Goal: Information Seeking & Learning: Learn about a topic

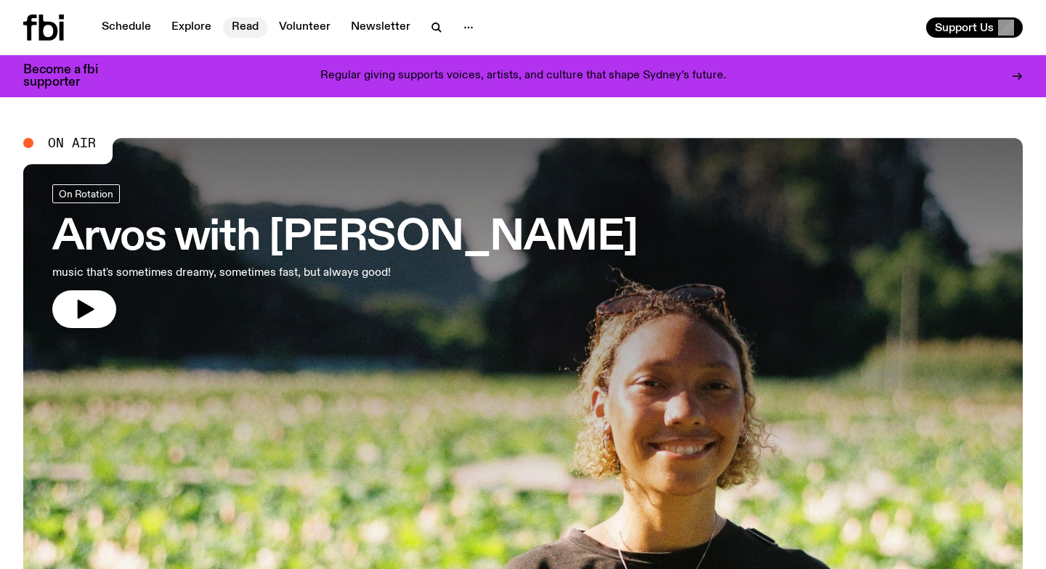
click at [248, 28] on link "Read" at bounding box center [245, 27] width 44 height 20
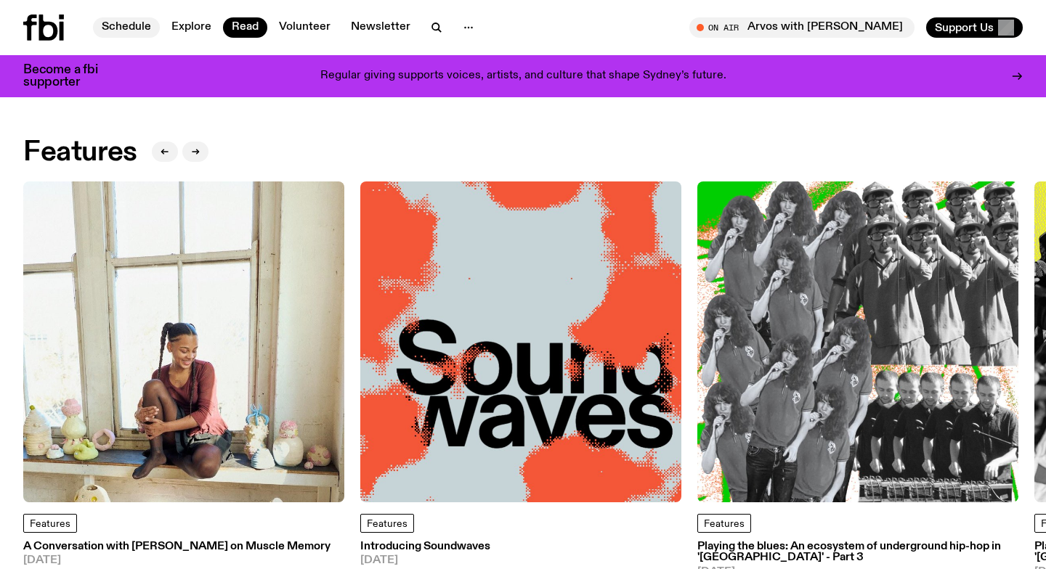
click at [127, 26] on link "Schedule" at bounding box center [126, 27] width 67 height 20
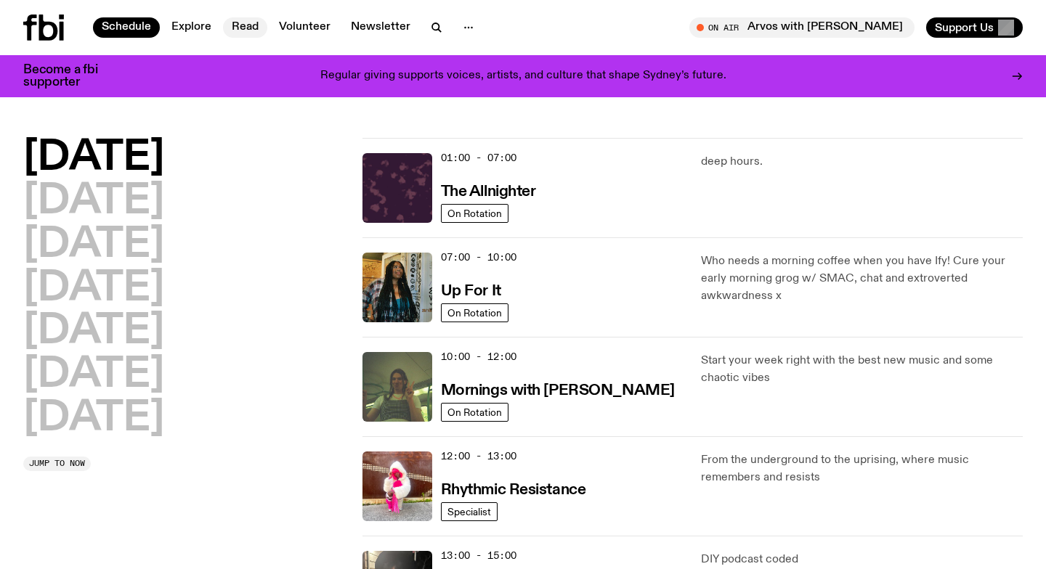
click at [239, 29] on link "Read" at bounding box center [245, 27] width 44 height 20
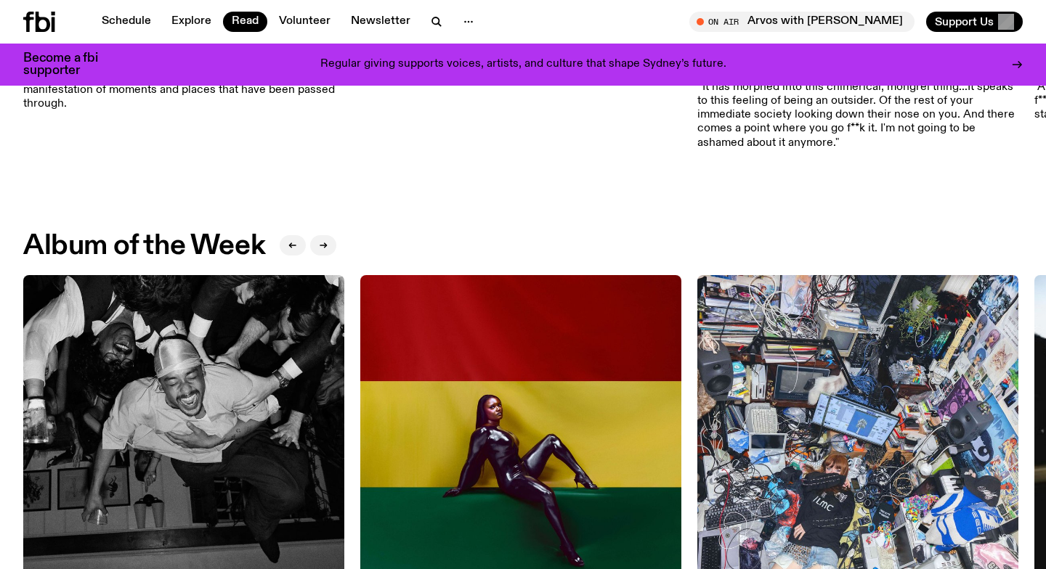
scroll to position [487, 0]
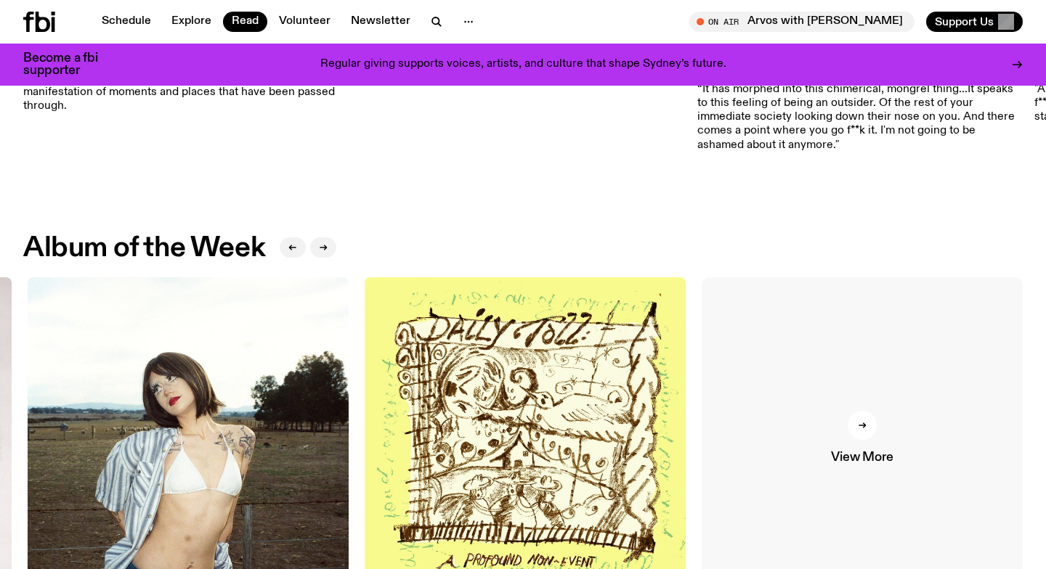
click at [864, 430] on icon at bounding box center [862, 425] width 9 height 9
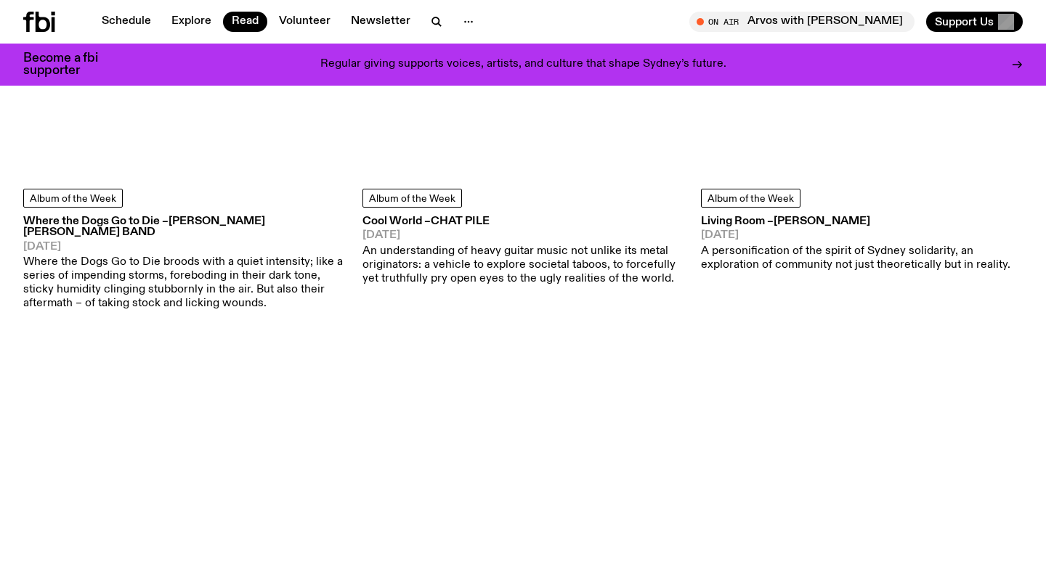
scroll to position [4056, 0]
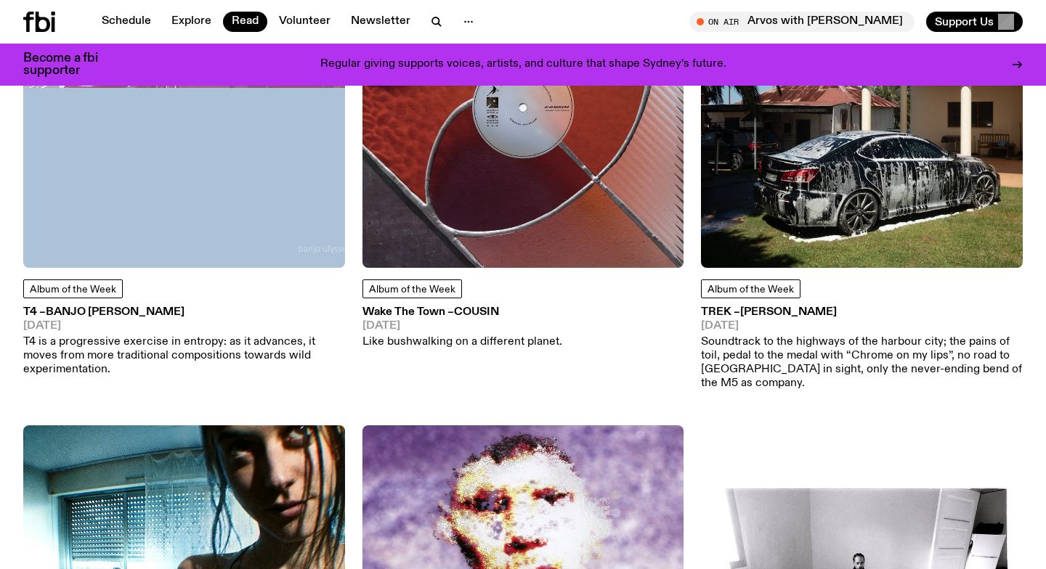
click at [549, 357] on div "Album of the Week Wake The Town – Cousin 28.02.25 Like bushwalking on a differe…" at bounding box center [523, 169] width 322 height 444
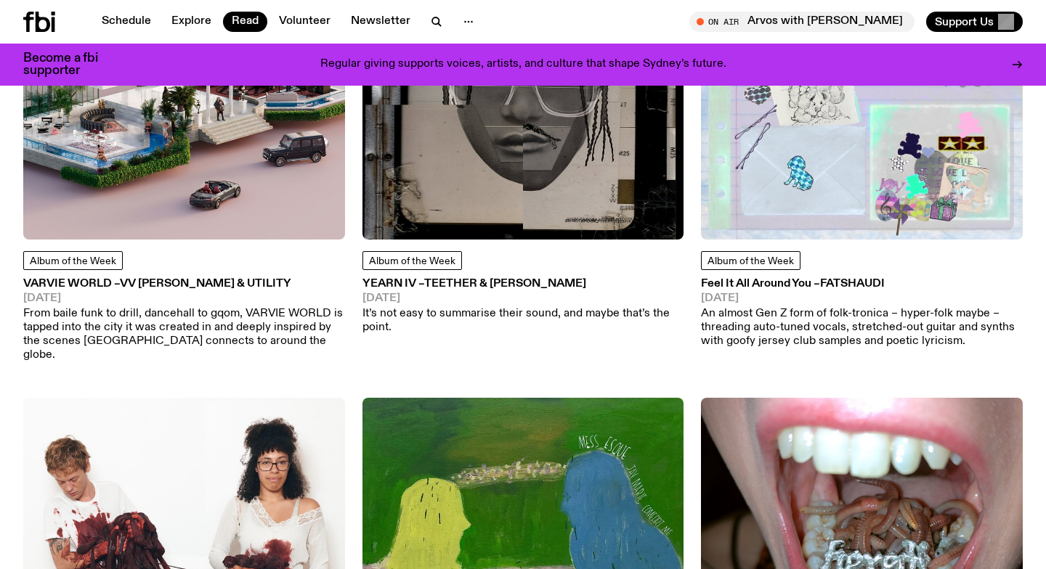
click at [109, 284] on h3 "VARVIE WORLD – Vv Pete & UTILITY" at bounding box center [184, 284] width 322 height 11
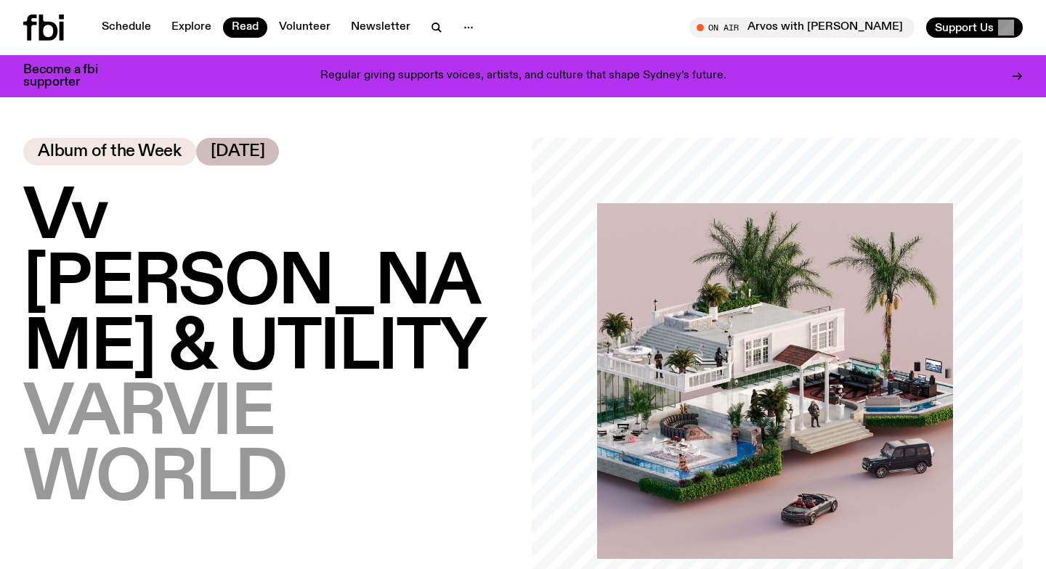
click at [413, 275] on h1 "Vv Pete & UTILITY – VARVIE WORLD" at bounding box center [268, 349] width 491 height 327
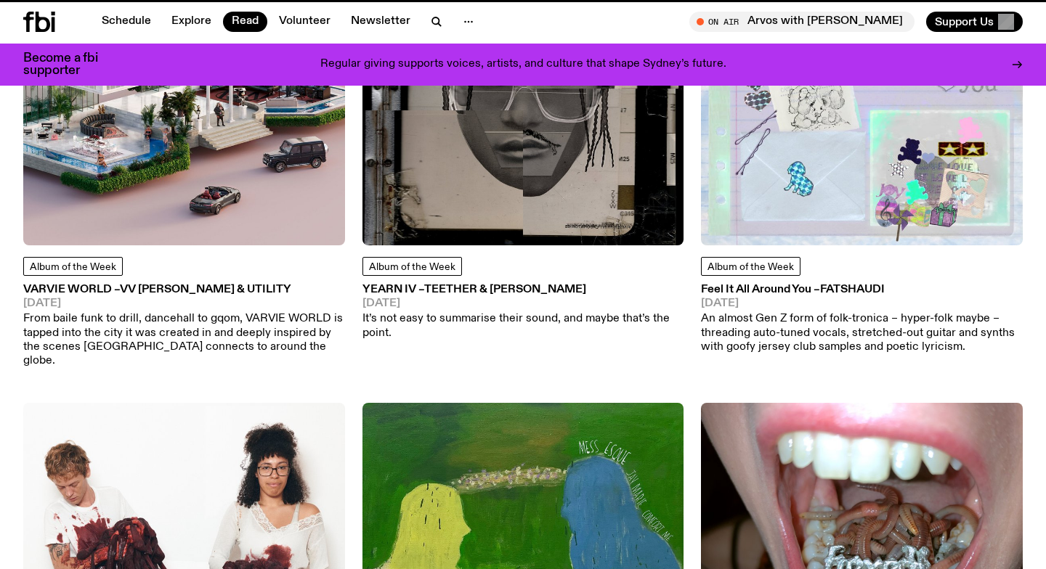
scroll to position [2621, 0]
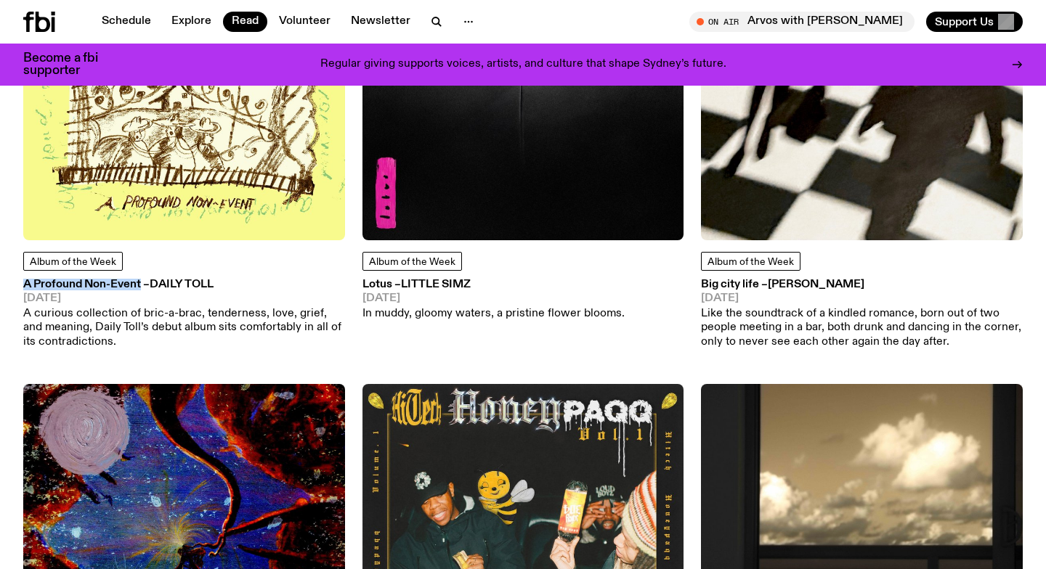
drag, startPoint x: 20, startPoint y: 281, endPoint x: 139, endPoint y: 288, distance: 119.3
copy h3 "A Profound Non-Event"
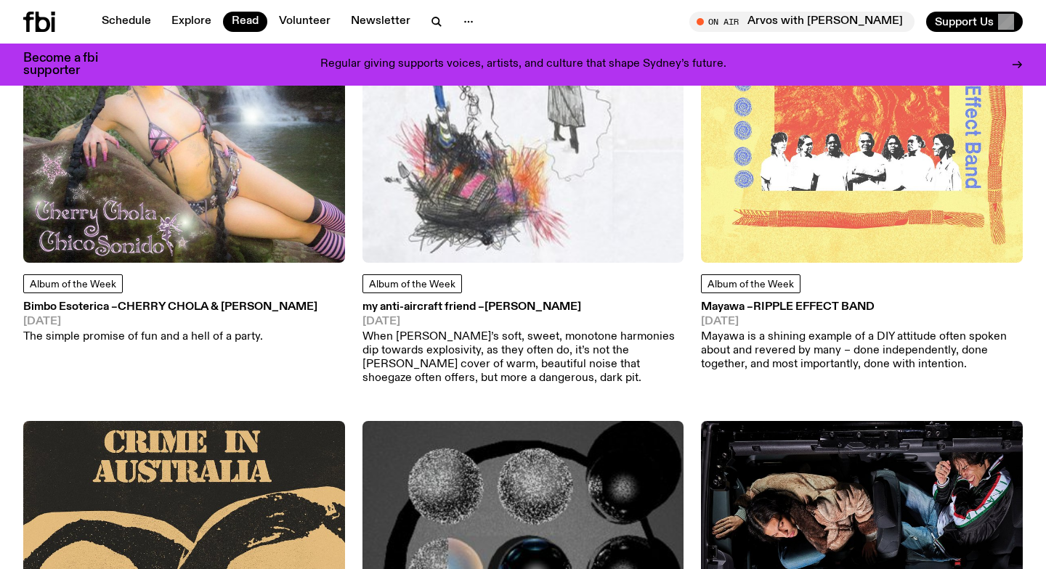
scroll to position [7368, 0]
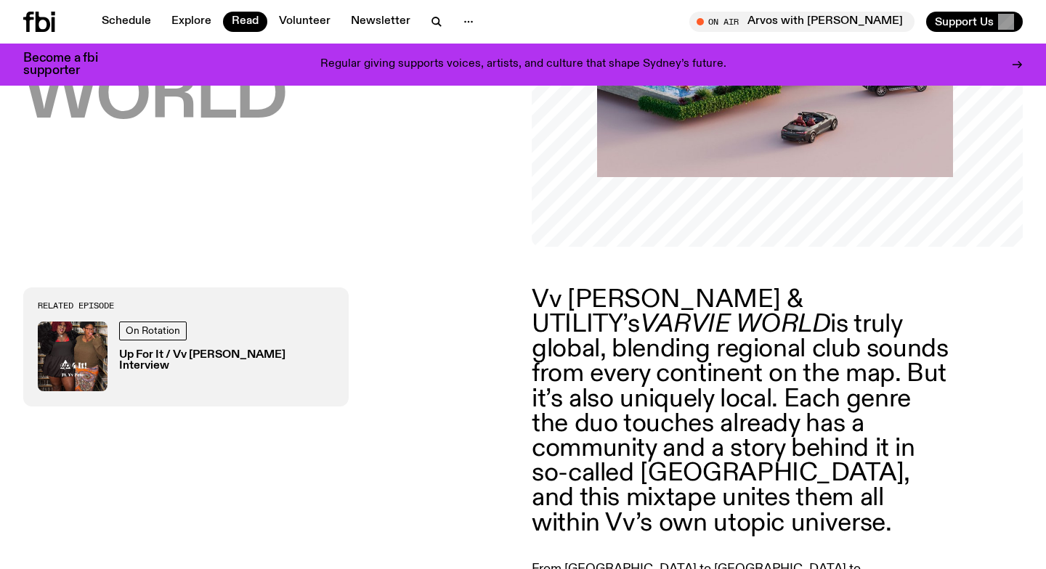
scroll to position [424, 0]
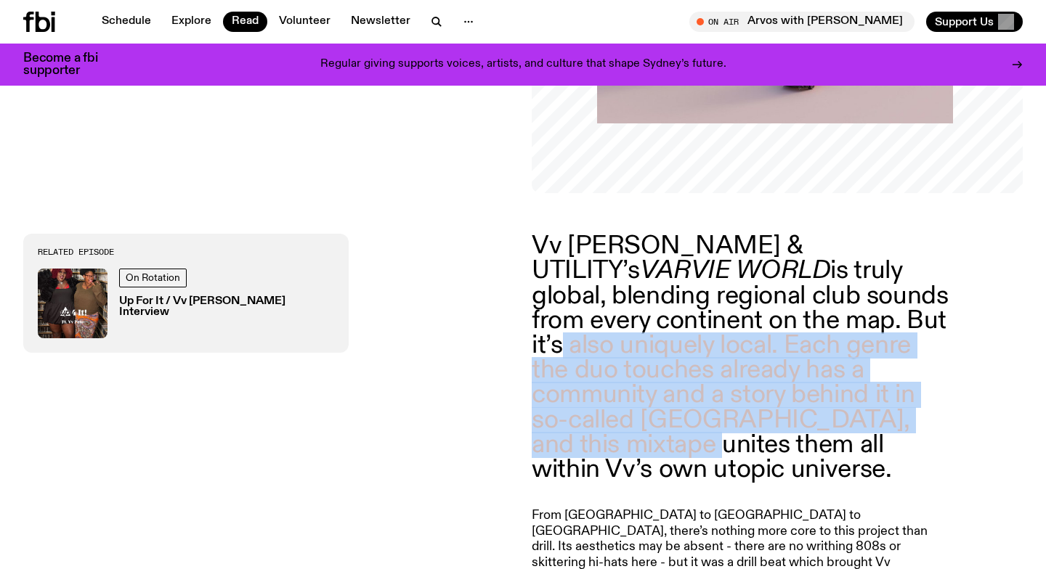
drag, startPoint x: 662, startPoint y: 322, endPoint x: 646, endPoint y: 426, distance: 105.8
click at [646, 426] on p "Vv [PERSON_NAME] & UTILITY’s VARVIE WORLD is truly global, blending regional cl…" at bounding box center [741, 358] width 418 height 248
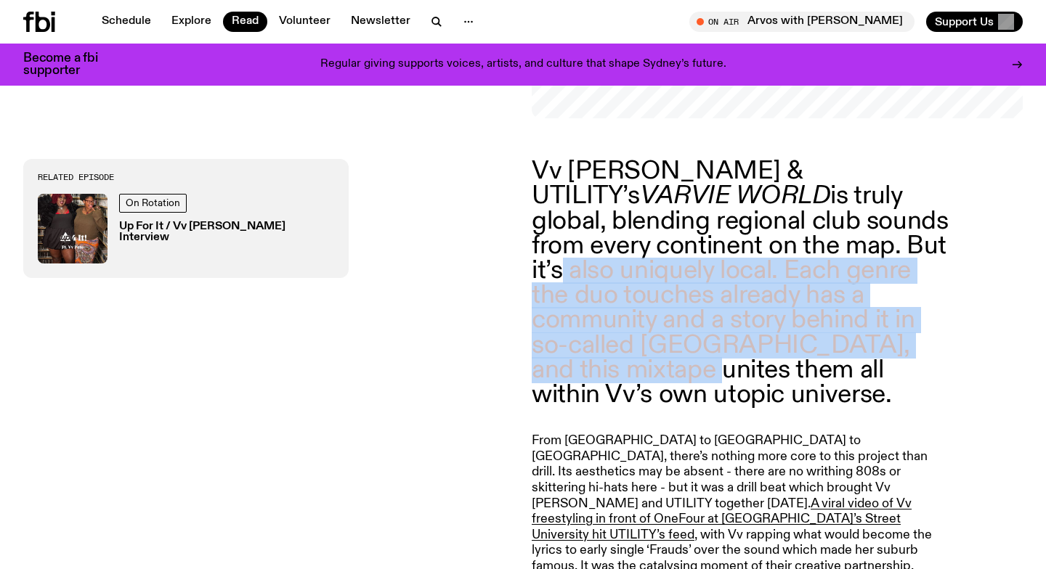
scroll to position [502, 0]
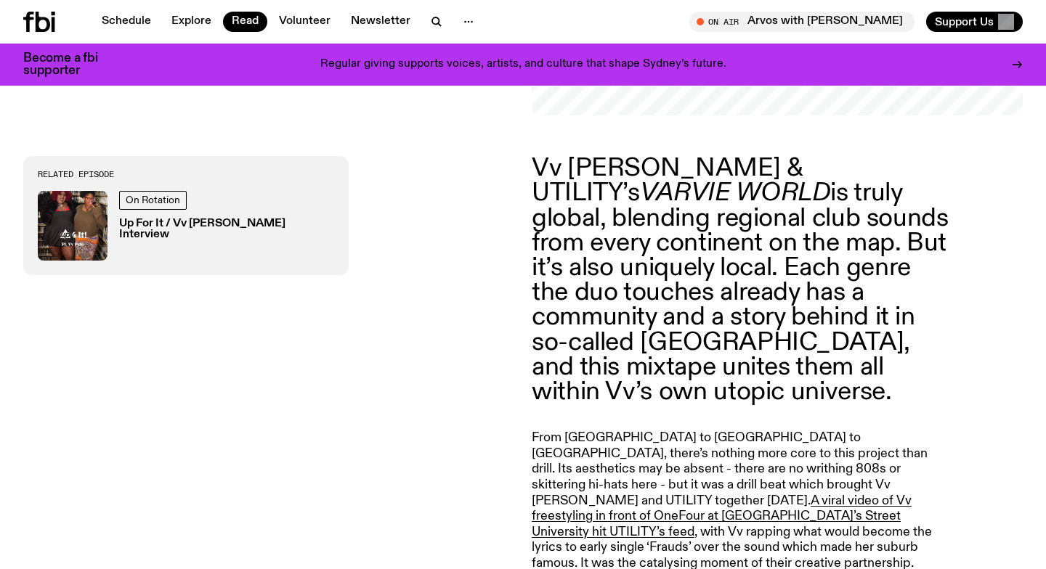
click at [596, 304] on p "Vv [PERSON_NAME] & UTILITY’s VARVIE WORLD is truly global, blending regional cl…" at bounding box center [741, 280] width 418 height 248
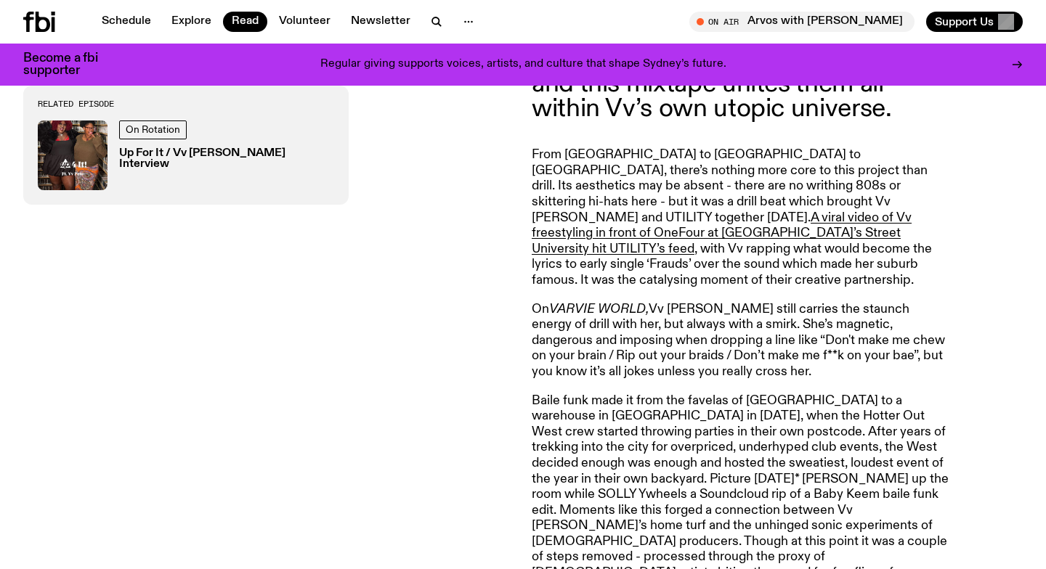
scroll to position [790, 0]
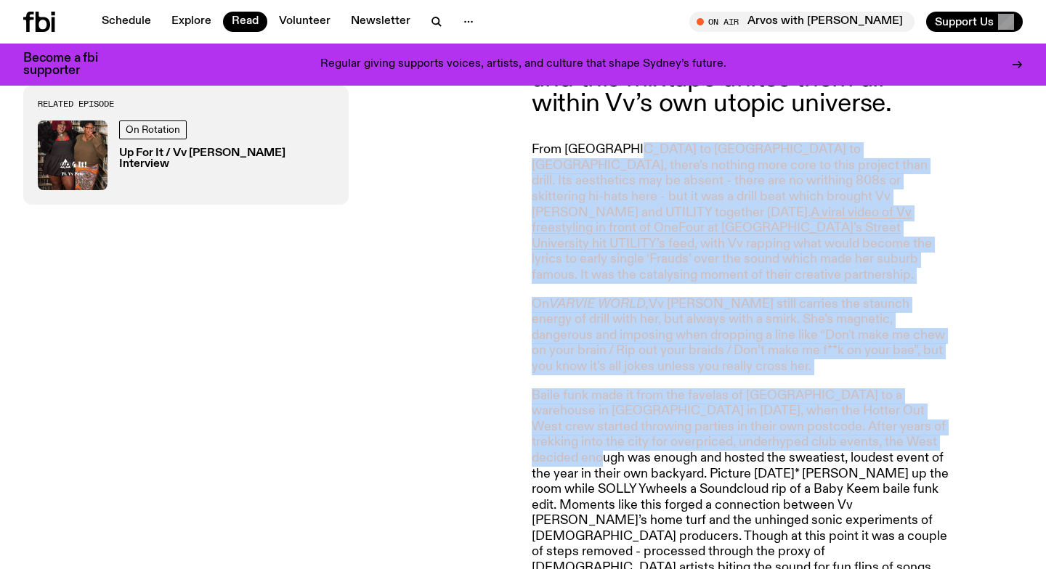
drag, startPoint x: 627, startPoint y: 127, endPoint x: 553, endPoint y: 423, distance: 304.5
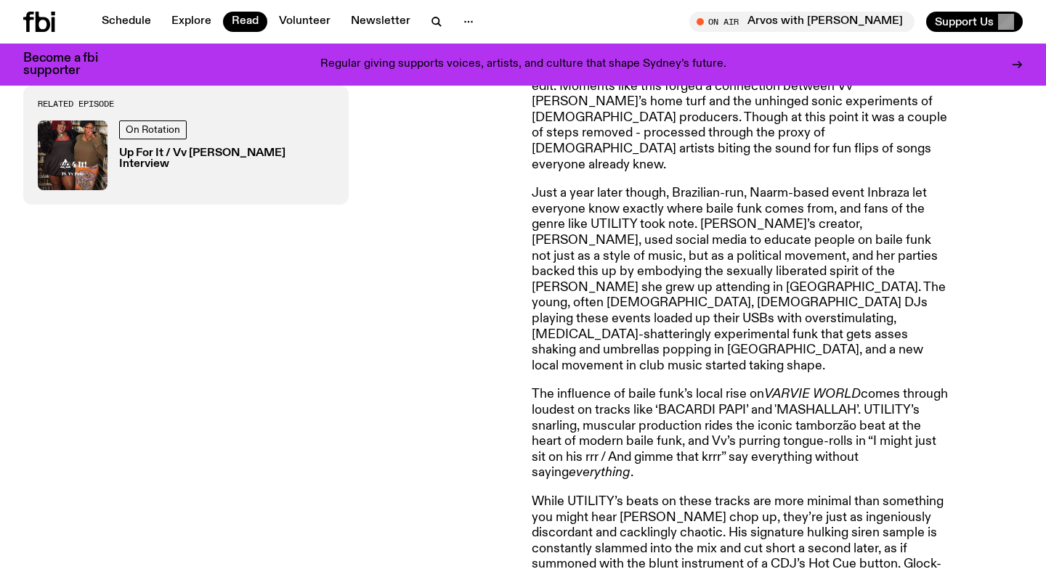
scroll to position [1210, 0]
click at [569, 269] on p "Just a year later though, Brazilian-run, Naarm-based event Inbraza let everyone…" at bounding box center [741, 279] width 418 height 188
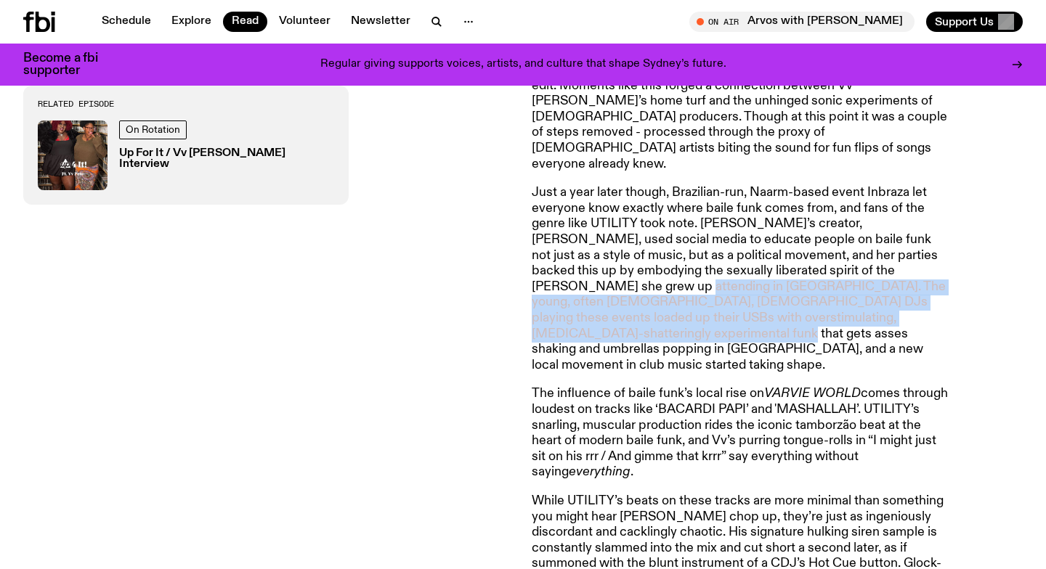
drag, startPoint x: 606, startPoint y: 216, endPoint x: 706, endPoint y: 371, distance: 184.3
click at [706, 371] on article "Vv [PERSON_NAME] & UTILITY’s VARVIE WORLD is truly global, blending regional cl…" at bounding box center [741, 387] width 418 height 1879
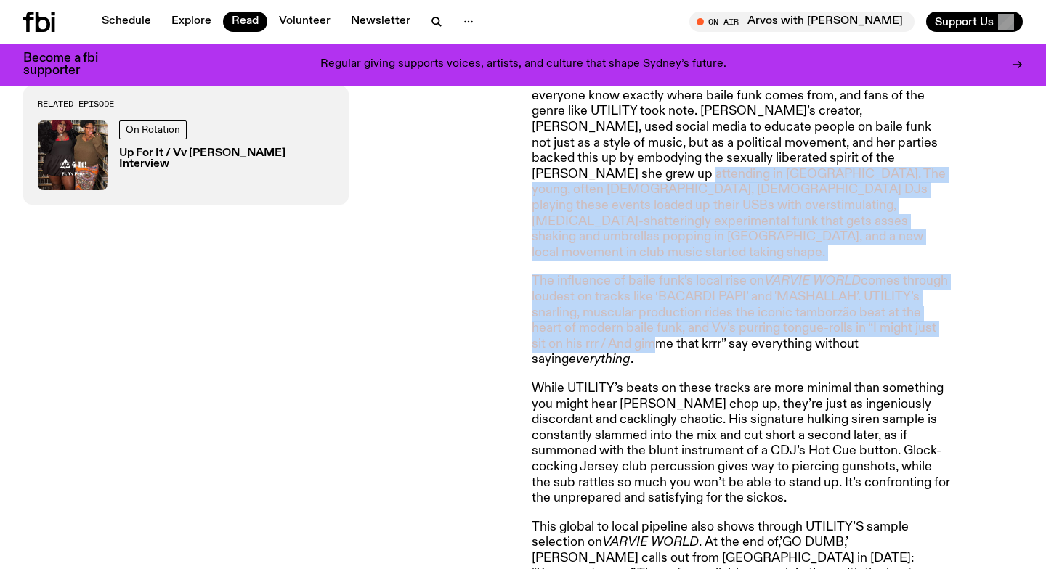
scroll to position [1340, 0]
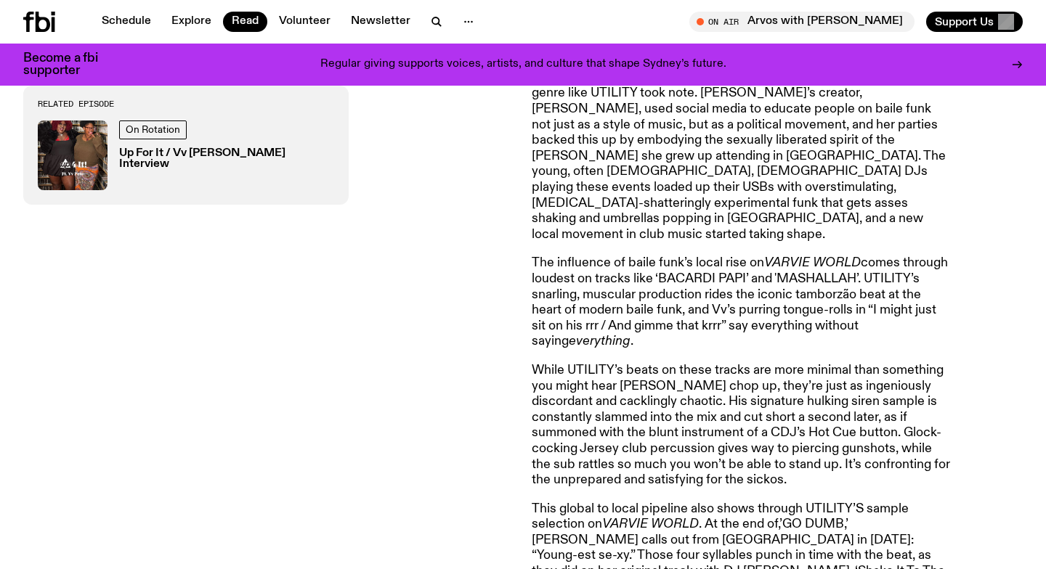
click at [658, 363] on p "While UTILITY’s beats on these tracks are more minimal than something you might…" at bounding box center [741, 426] width 418 height 126
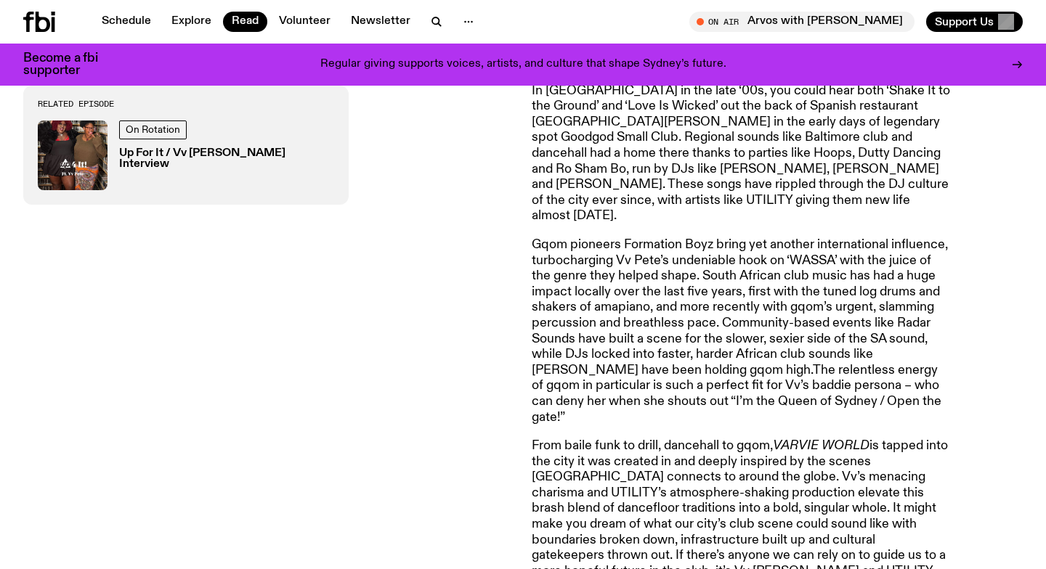
scroll to position [1969, 0]
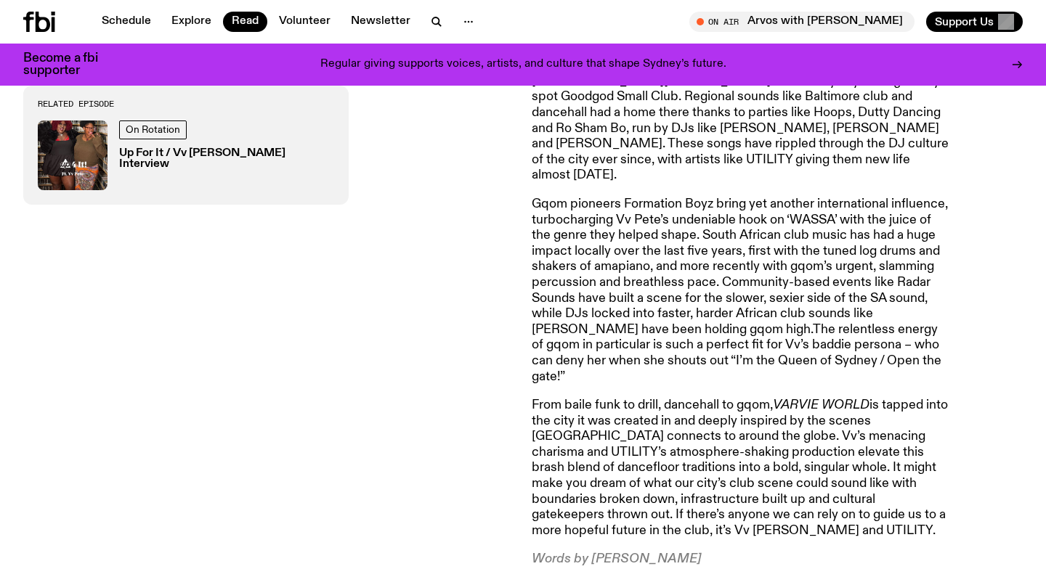
click at [534, 233] on p "Gqom pioneers Formation Boyz bring yet another international influence, turboch…" at bounding box center [741, 291] width 418 height 188
